Goal: Task Accomplishment & Management: Use online tool/utility

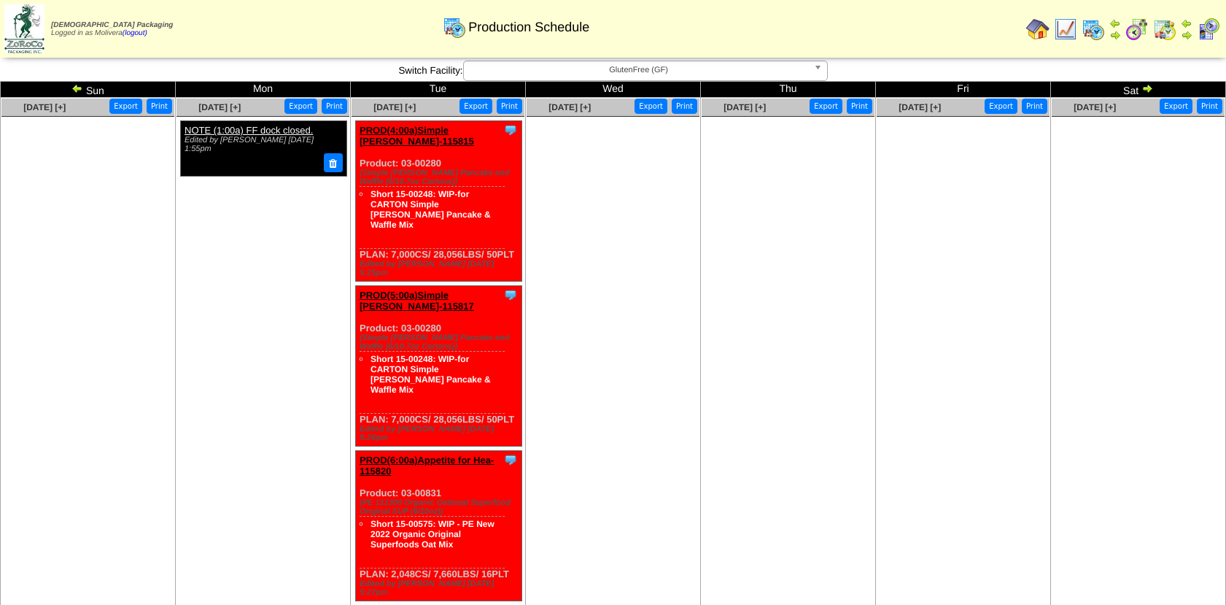
scroll to position [164, 0]
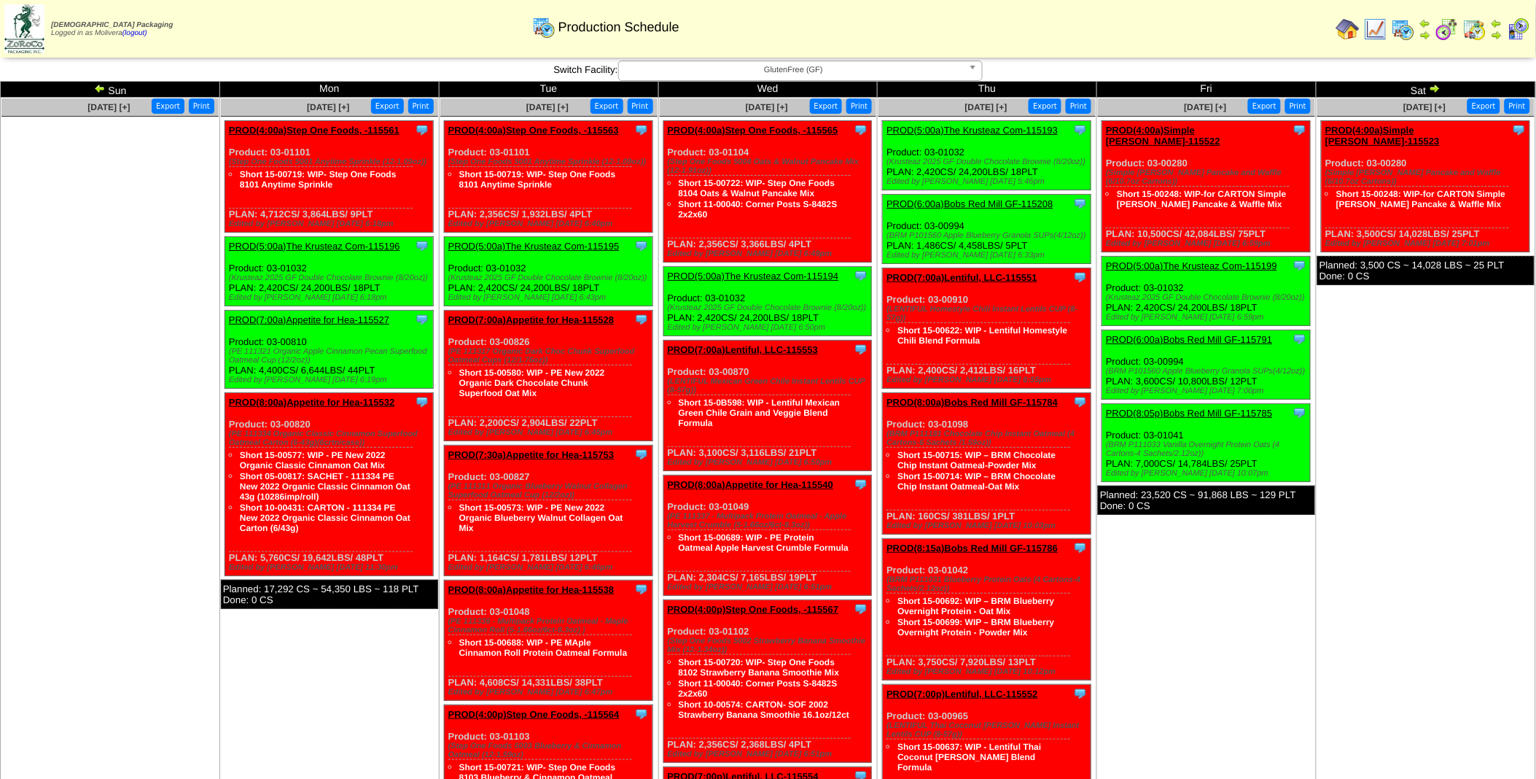
click at [92, 90] on td "Sun" at bounding box center [110, 90] width 219 height 16
click at [98, 88] on img at bounding box center [100, 88] width 12 height 12
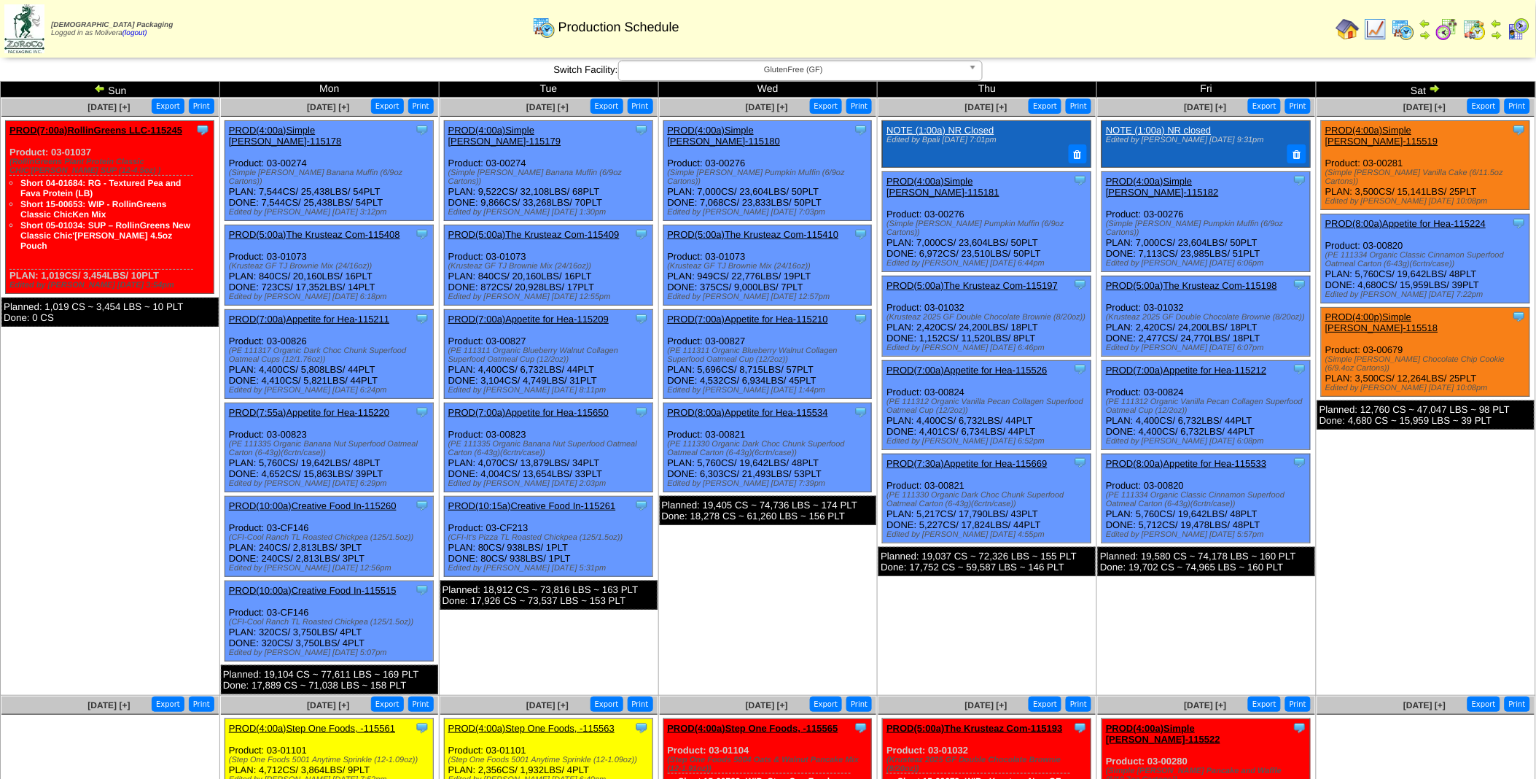
click at [1453, 218] on link "PROD(8:00a)Appetite for Hea-115224" at bounding box center [1406, 223] width 160 height 11
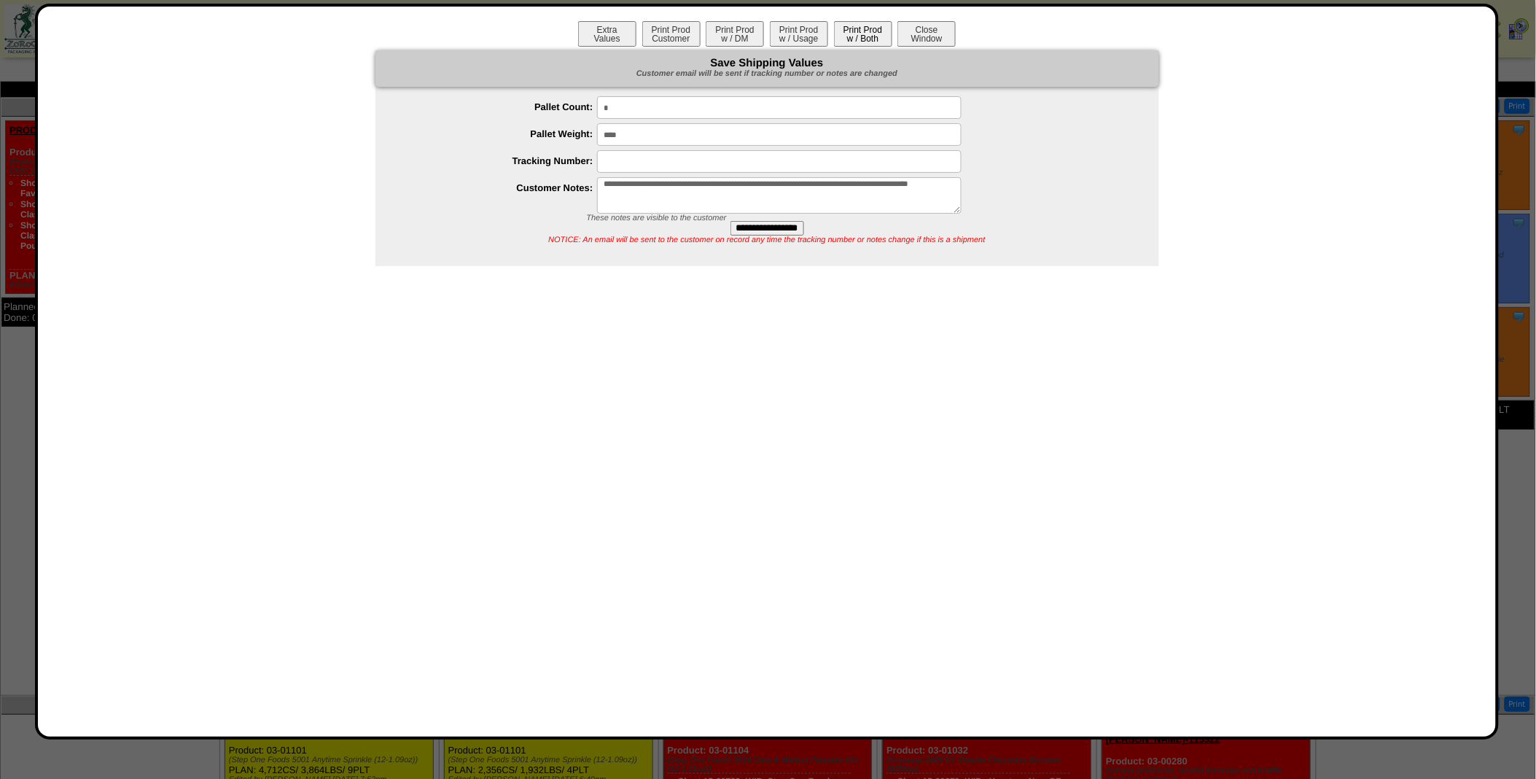
click at [860, 32] on button "Print Prod w / Both" at bounding box center [863, 34] width 58 height 26
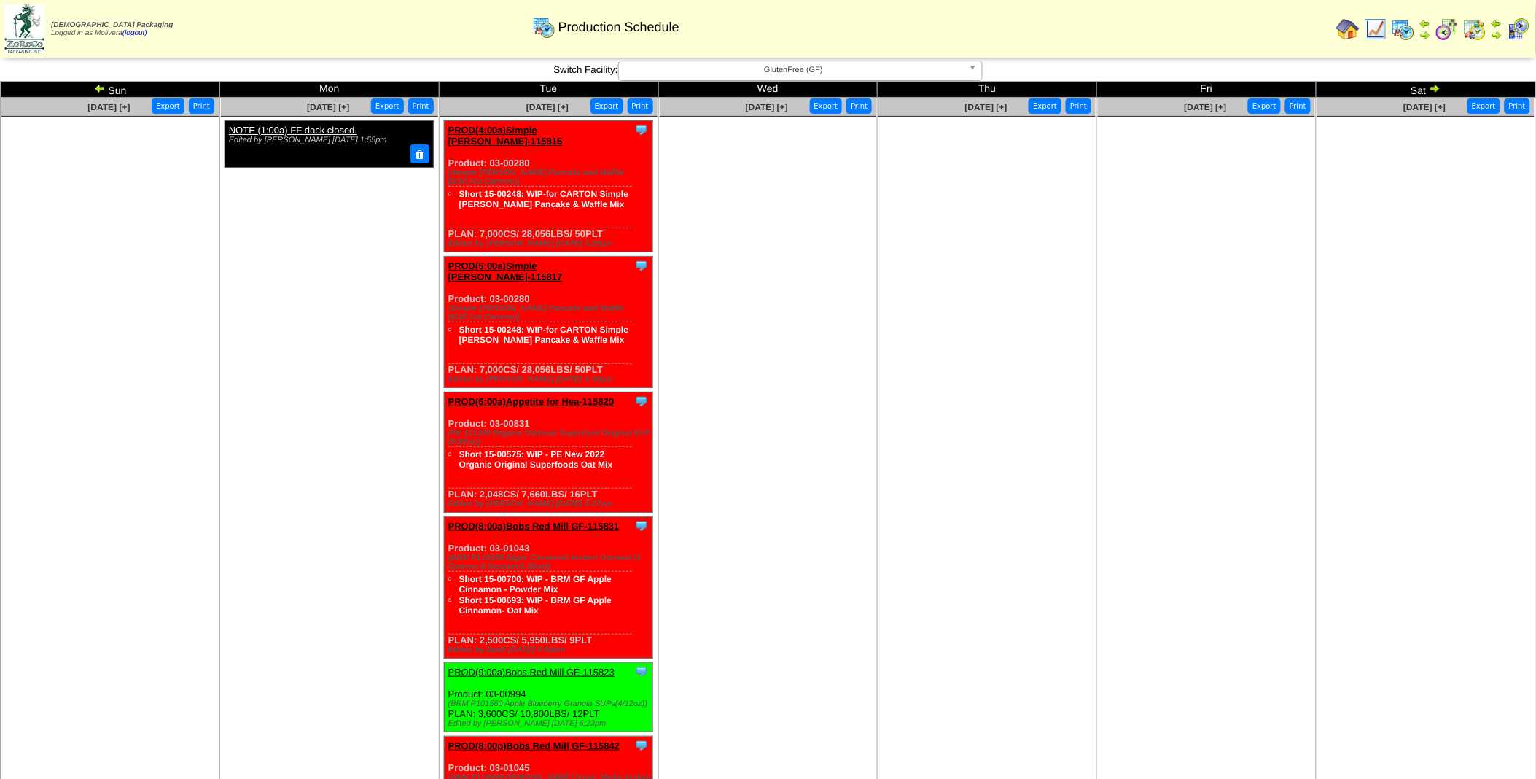
click at [97, 88] on img at bounding box center [100, 88] width 12 height 12
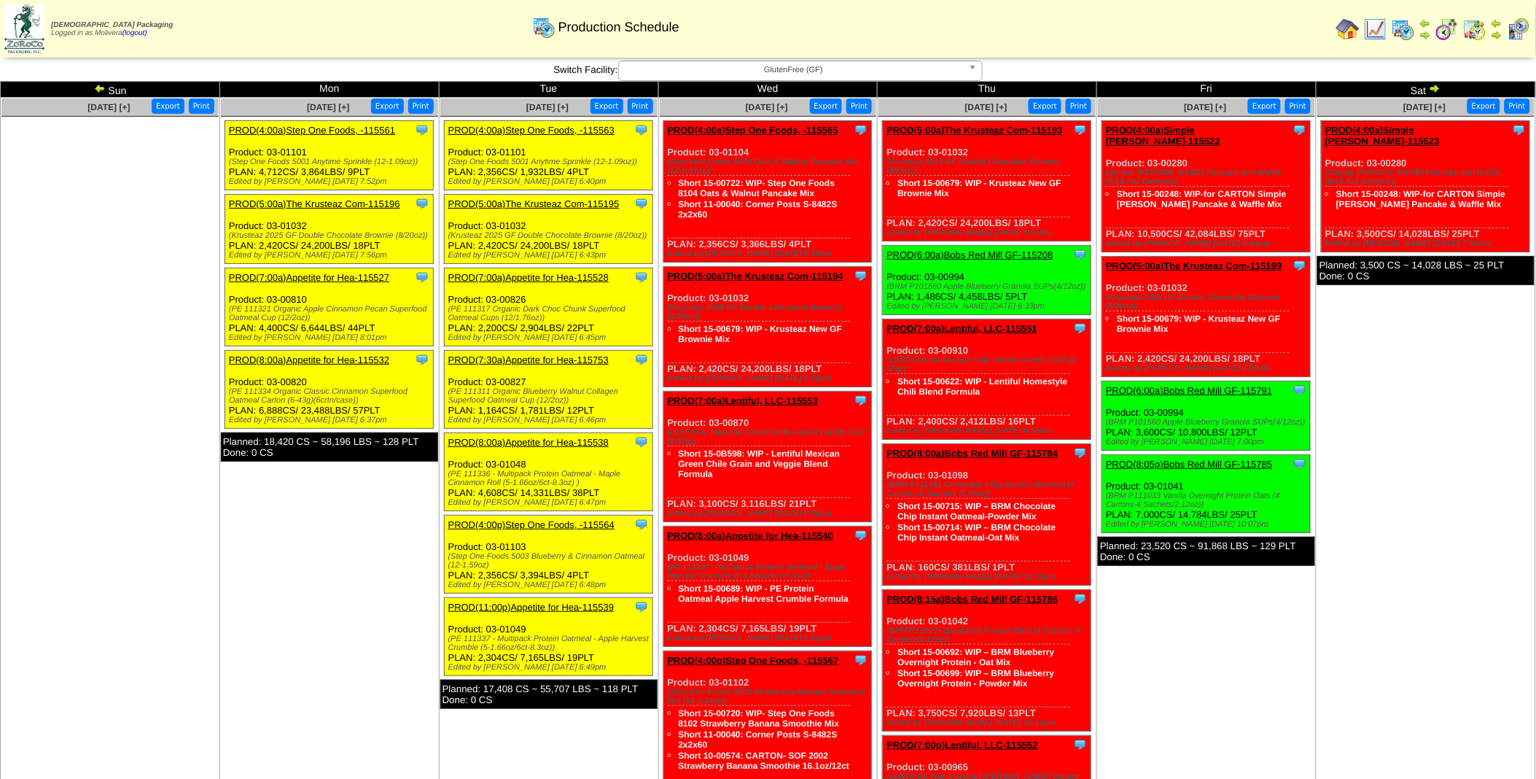
click at [99, 89] on img at bounding box center [100, 88] width 12 height 12
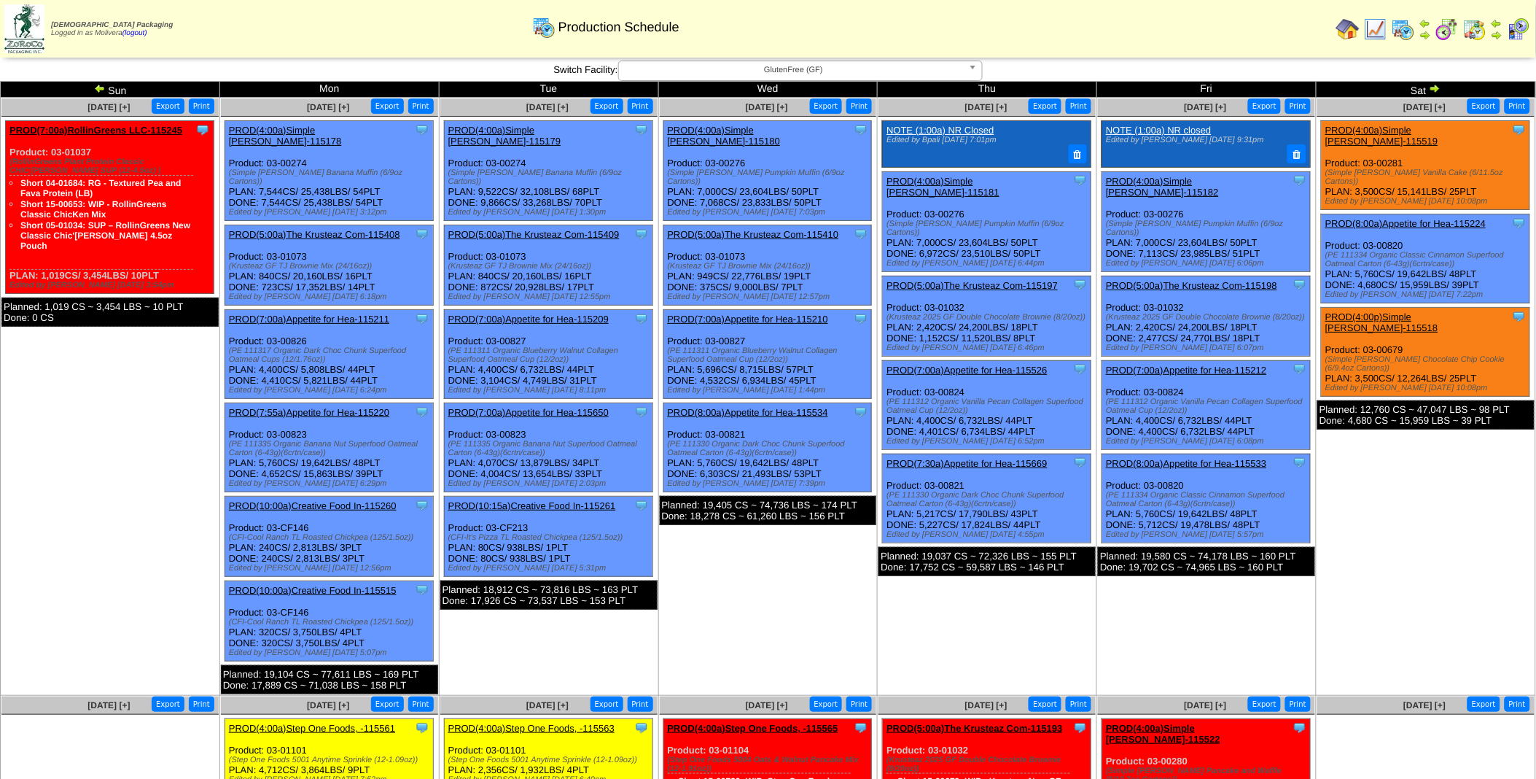
click at [1411, 218] on link "PROD(8:00a)Appetite for Hea-115224" at bounding box center [1406, 223] width 160 height 11
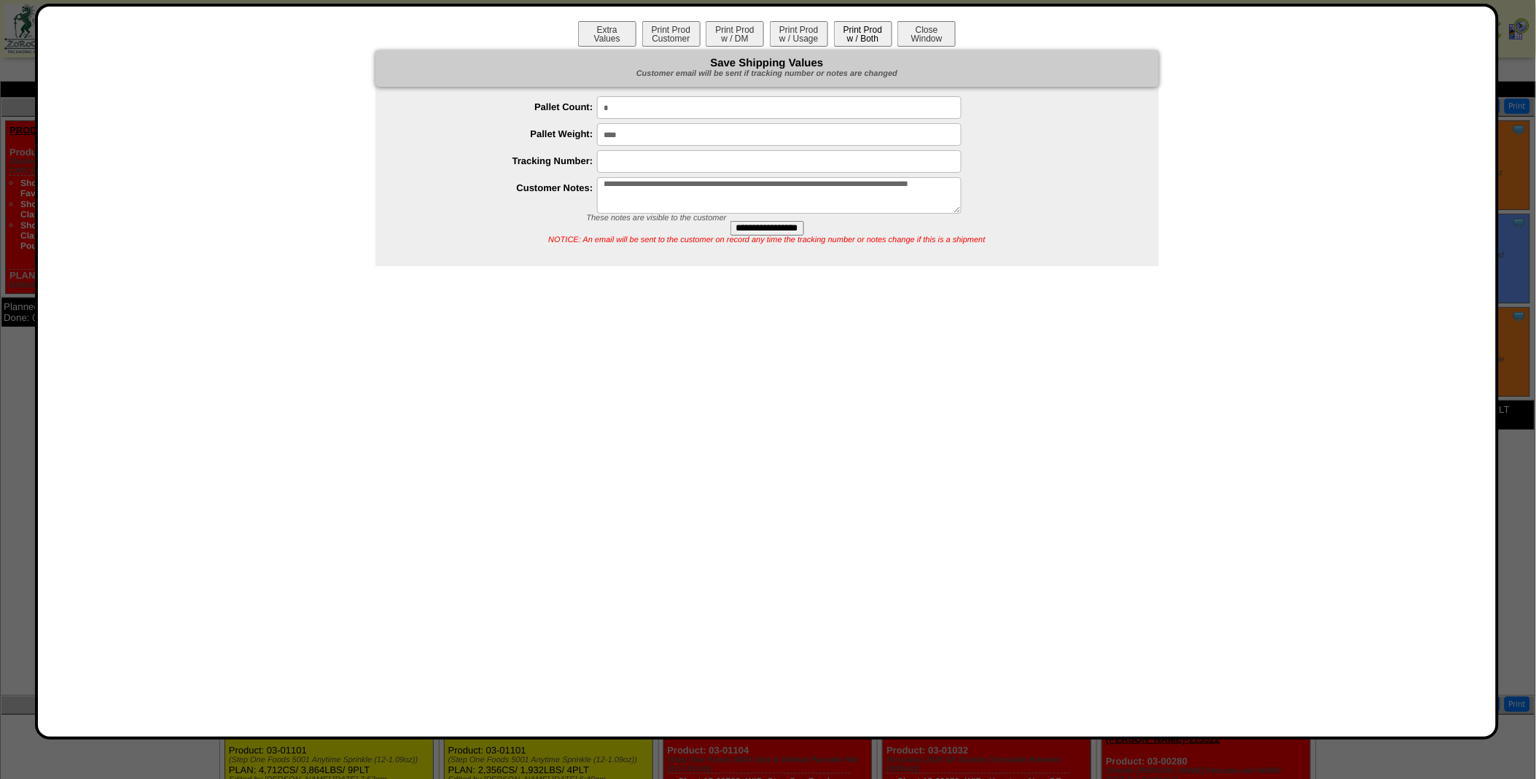
click at [860, 37] on button "Print Prod w / Both" at bounding box center [863, 34] width 58 height 26
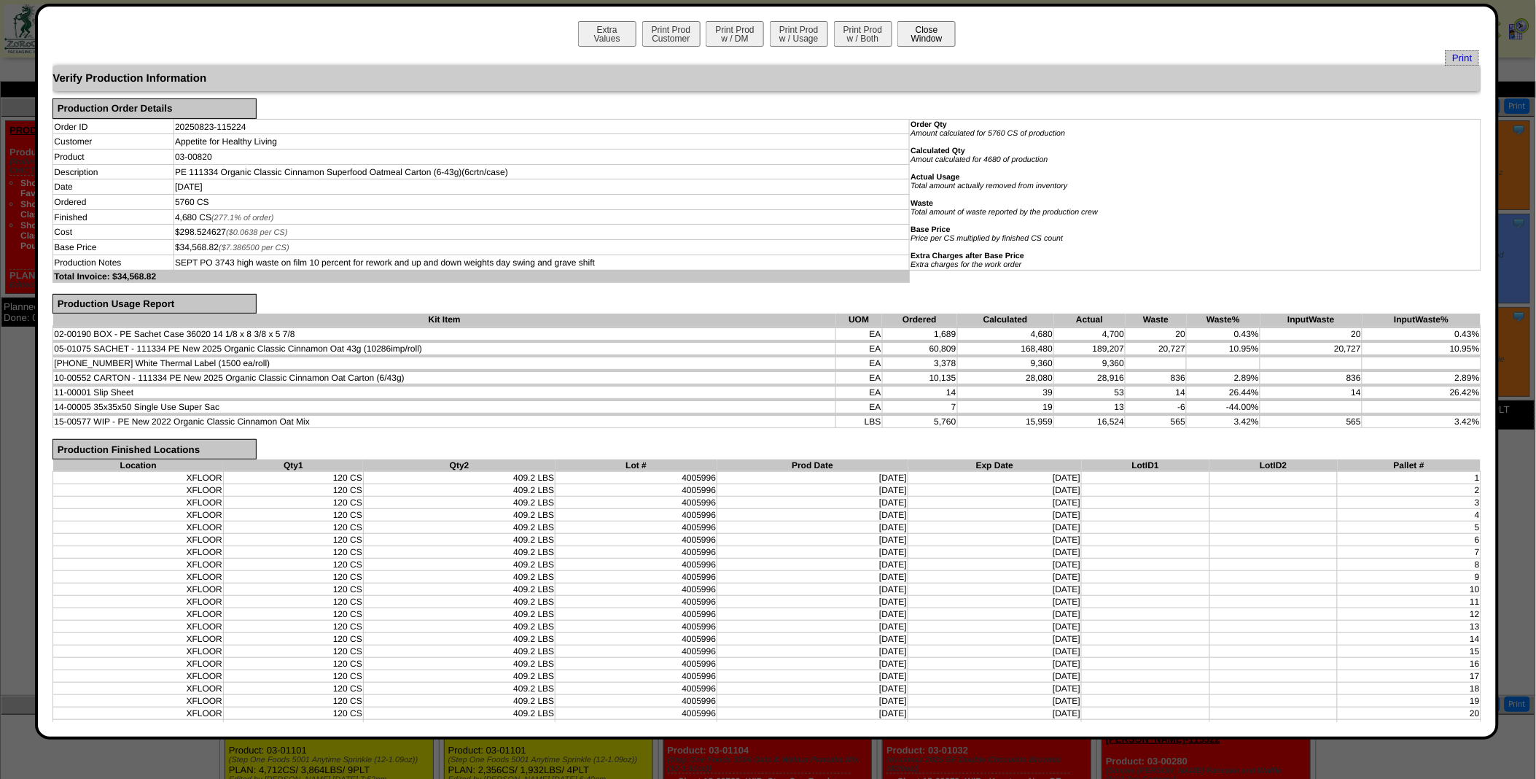
click at [909, 26] on button "Close Window" at bounding box center [927, 34] width 58 height 26
